Goal: Task Accomplishment & Management: Use online tool/utility

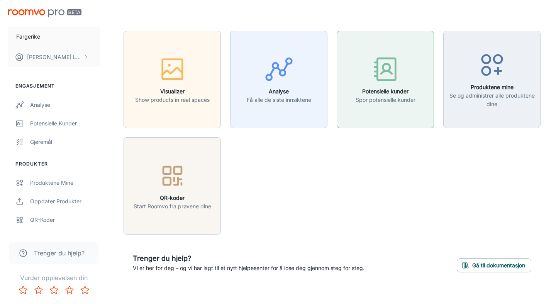
click at [377, 89] on h6 "Potensielle kunder" at bounding box center [386, 91] width 60 height 8
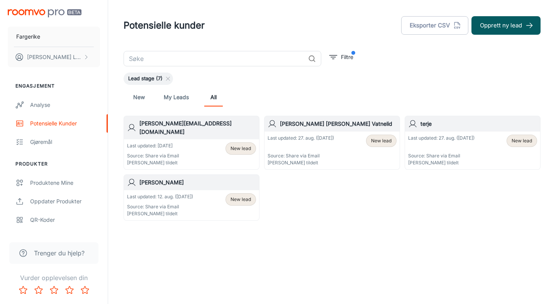
click at [294, 153] on p "Source: Share via Email" at bounding box center [301, 156] width 66 height 7
click at [48, 184] on div "Produktene mine" at bounding box center [65, 183] width 70 height 8
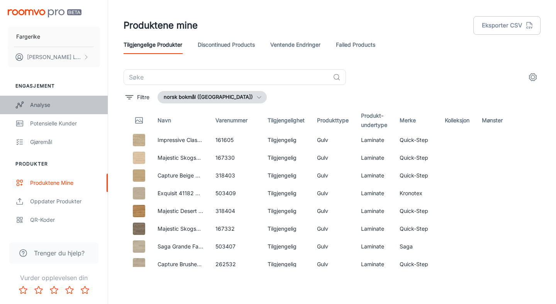
click at [53, 106] on div "Analyse" at bounding box center [65, 105] width 70 height 8
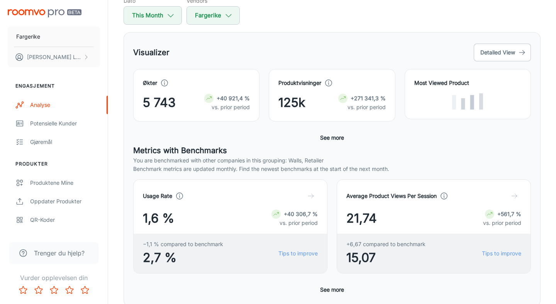
scroll to position [88, 0]
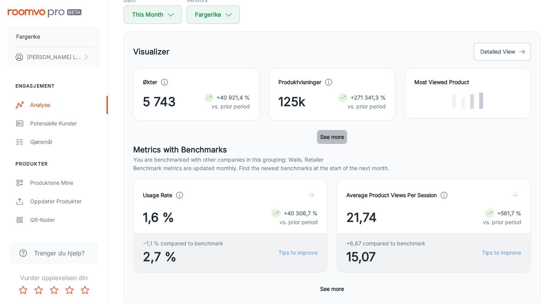
click at [335, 138] on button "See more" at bounding box center [332, 137] width 30 height 14
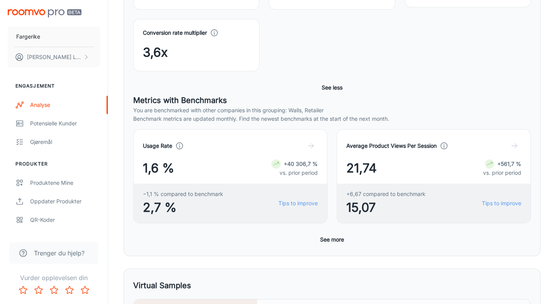
scroll to position [201, 0]
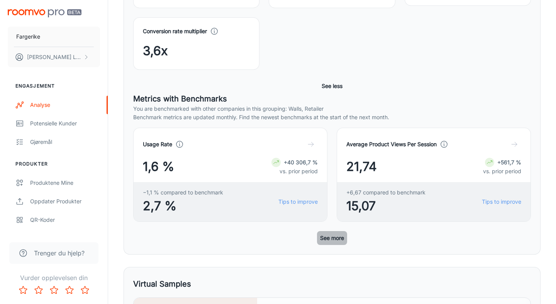
click at [339, 242] on button "See more" at bounding box center [332, 238] width 30 height 14
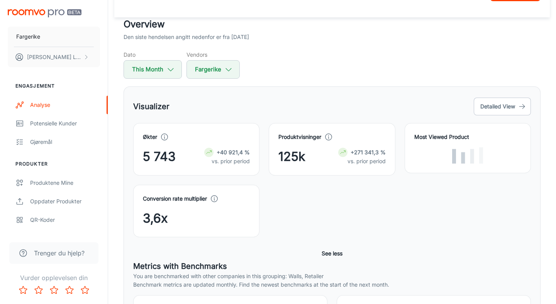
scroll to position [30, 0]
